Goal: Transaction & Acquisition: Purchase product/service

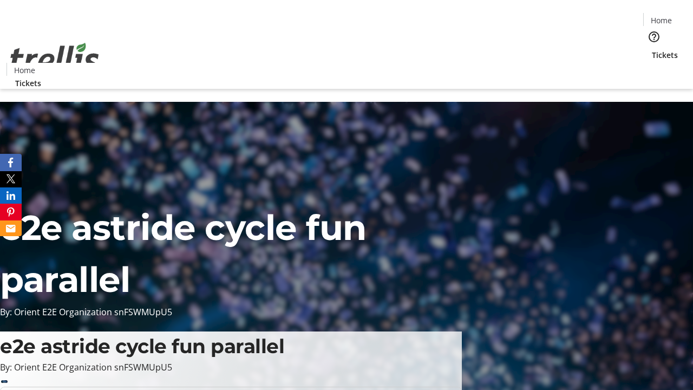
click at [651, 49] on span "Tickets" at bounding box center [664, 54] width 26 height 11
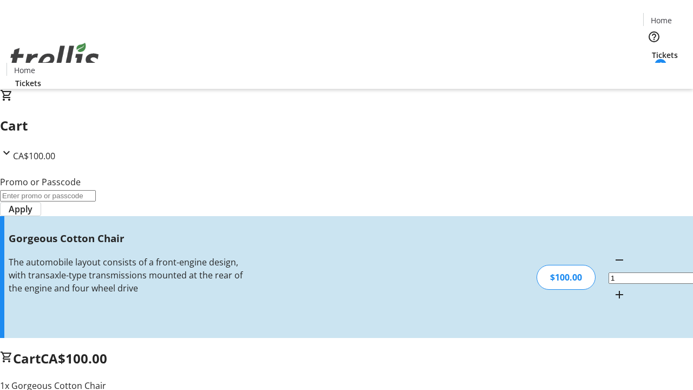
type input "FREE"
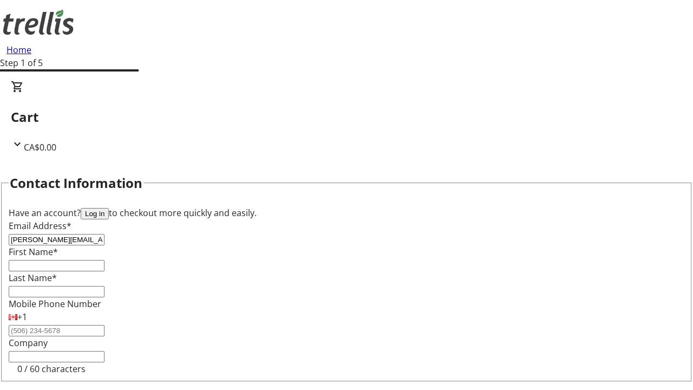
type input "[PERSON_NAME][EMAIL_ADDRESS][DOMAIN_NAME]"
type input "[PERSON_NAME]"
